Goal: Task Accomplishment & Management: Manage account settings

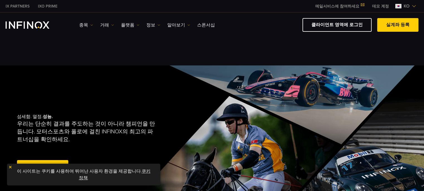
click at [336, 21] on link "클라이언트 영역에 로그인" at bounding box center [336, 25] width 69 height 14
click at [11, 167] on img at bounding box center [10, 167] width 4 height 4
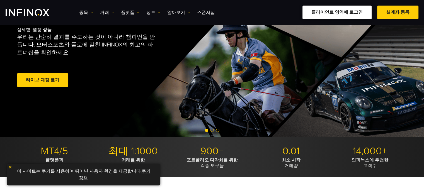
click at [333, 15] on link "클라이언트 영역에 로그인" at bounding box center [336, 13] width 69 height 14
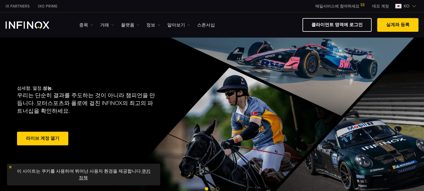
click at [11, 167] on img at bounding box center [10, 167] width 4 height 4
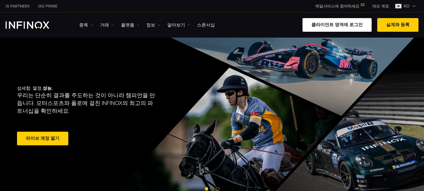
click at [320, 26] on link "클라이언트 영역에 로그인" at bounding box center [336, 25] width 69 height 14
